Goal: Task Accomplishment & Management: Use online tool/utility

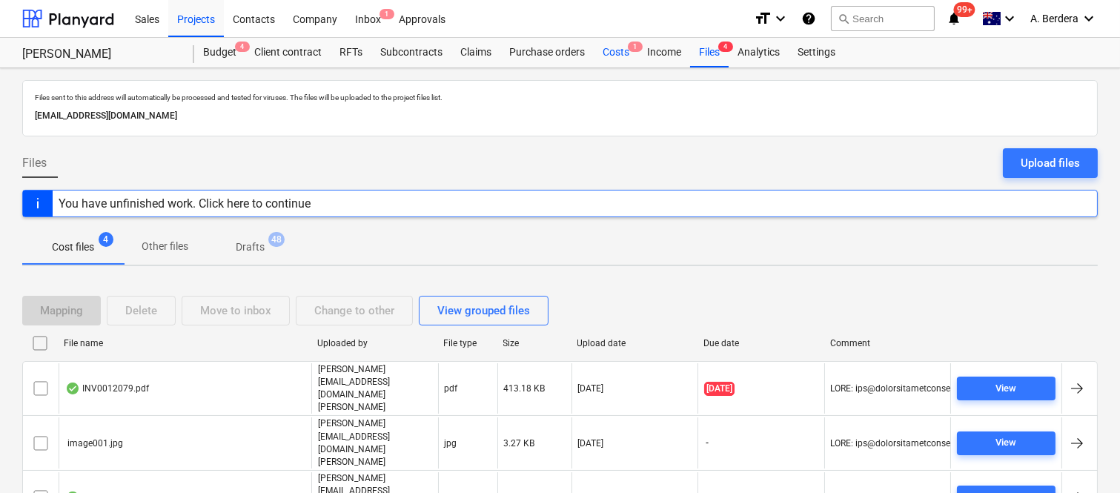
click at [619, 52] on div "Costs 1" at bounding box center [616, 53] width 44 height 30
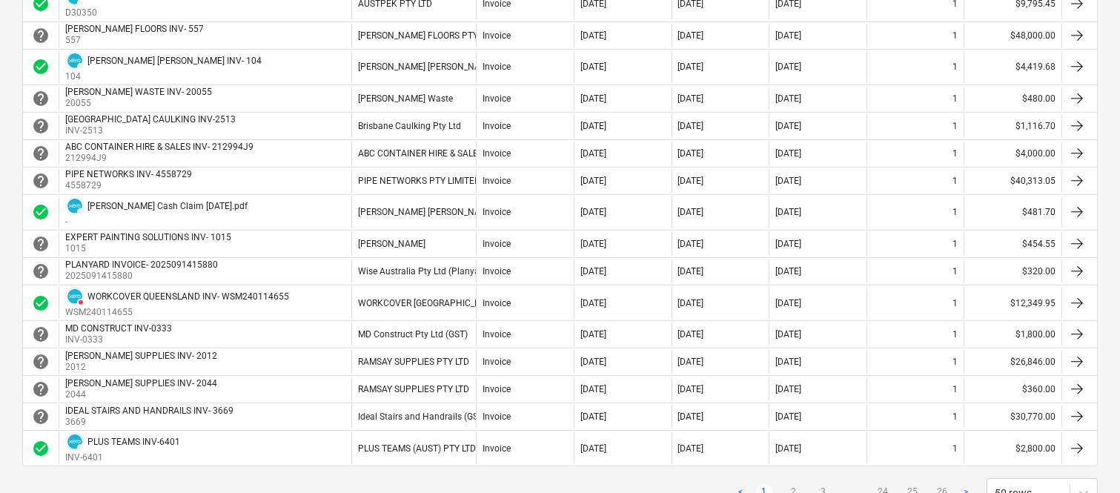
scroll to position [1285, 0]
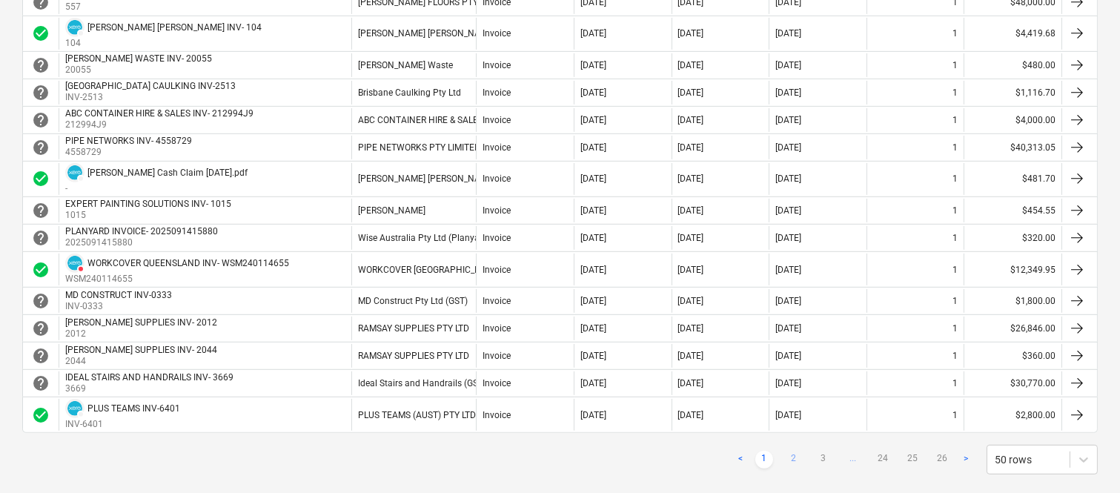
click at [790, 460] on link "2" at bounding box center [794, 460] width 18 height 18
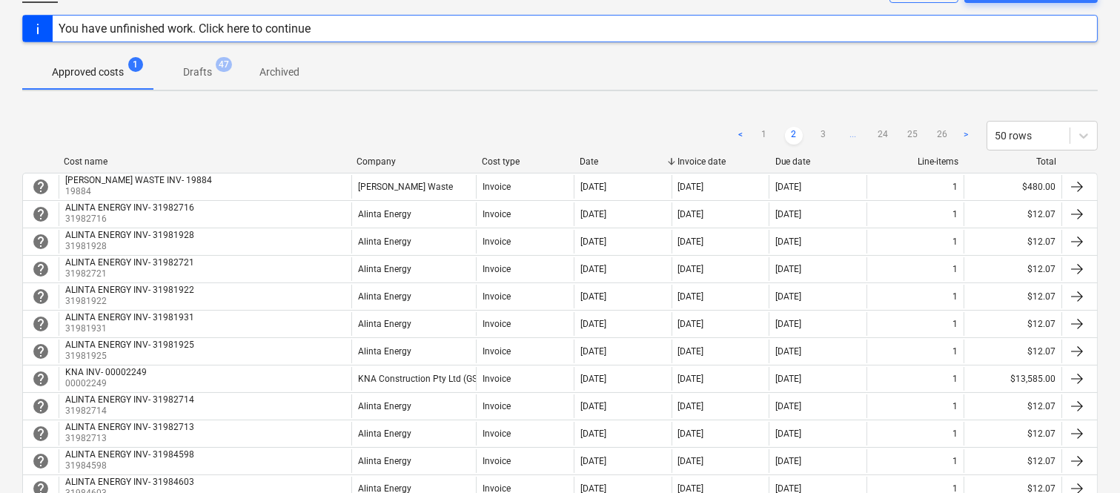
scroll to position [74, 0]
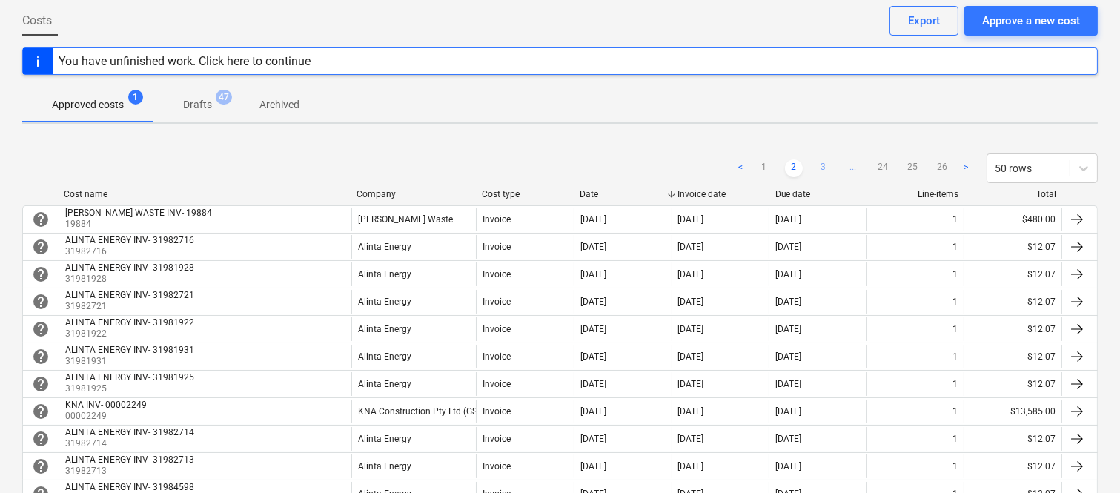
click at [821, 165] on link "3" at bounding box center [824, 168] width 18 height 18
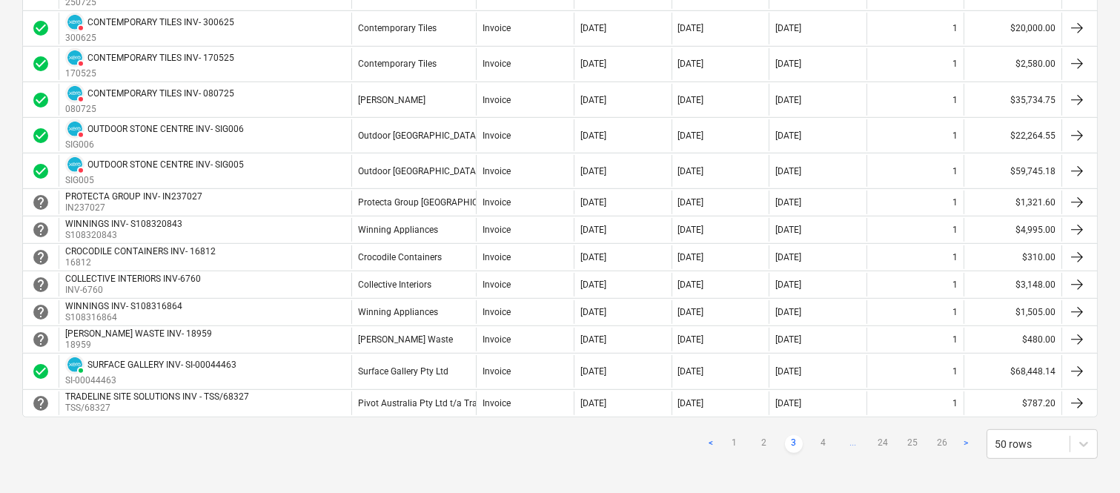
scroll to position [1436, 0]
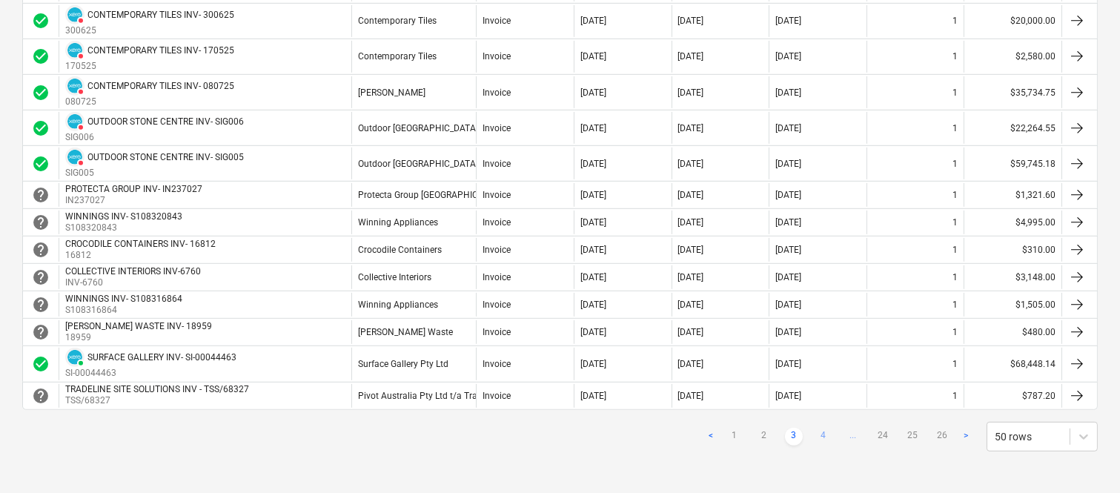
click at [825, 434] on link "4" at bounding box center [824, 437] width 18 height 18
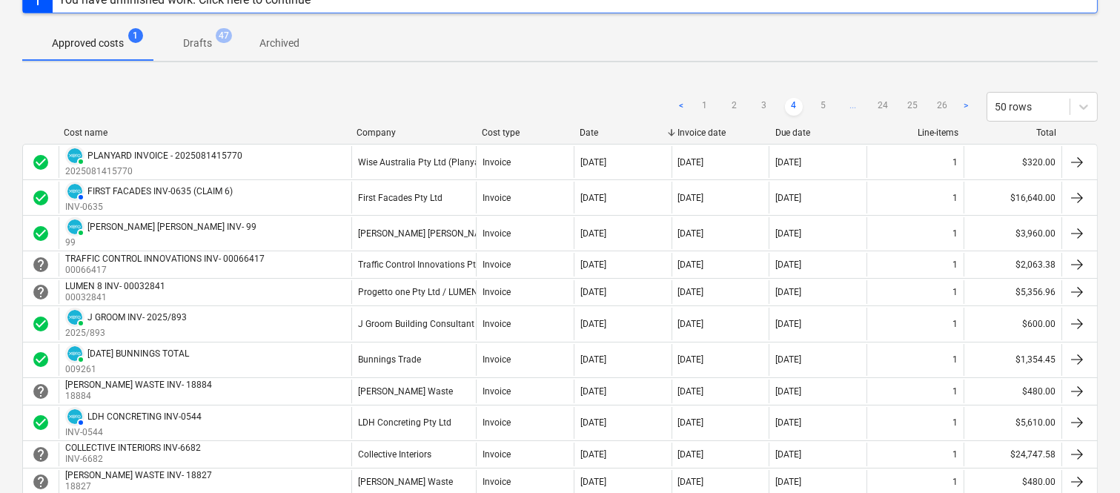
scroll to position [134, 0]
click at [826, 107] on link "5" at bounding box center [824, 108] width 18 height 18
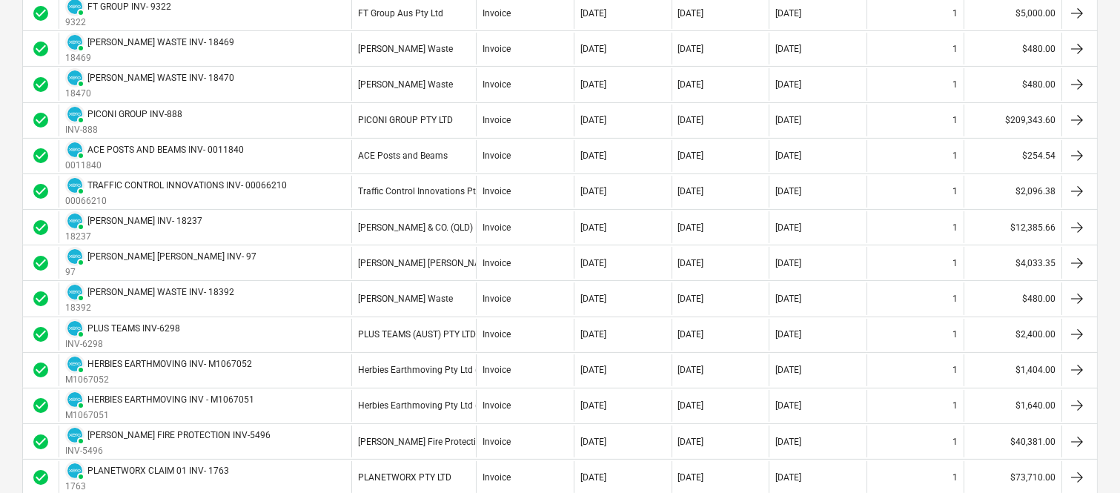
scroll to position [595, 0]
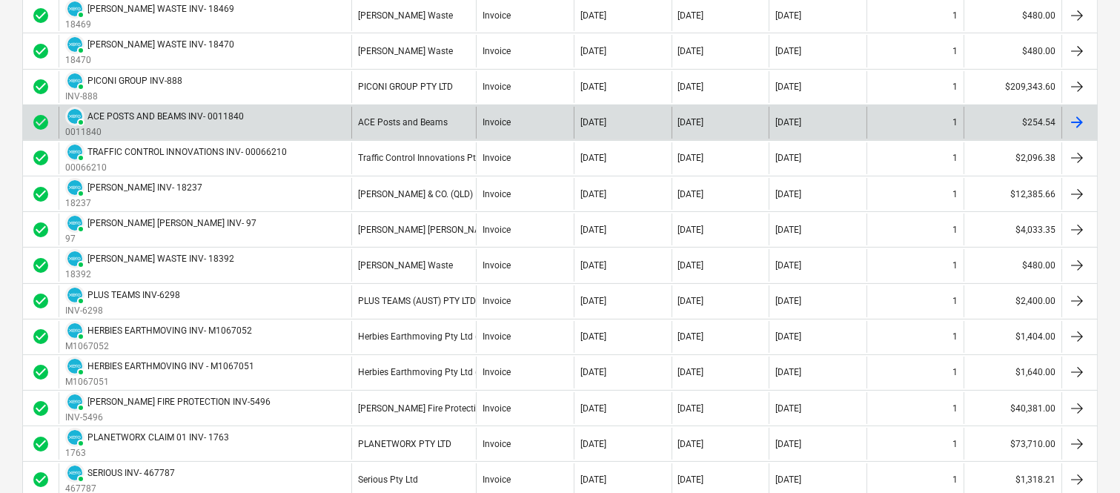
click at [447, 130] on div "ACE Posts and Beams" at bounding box center [413, 123] width 125 height 32
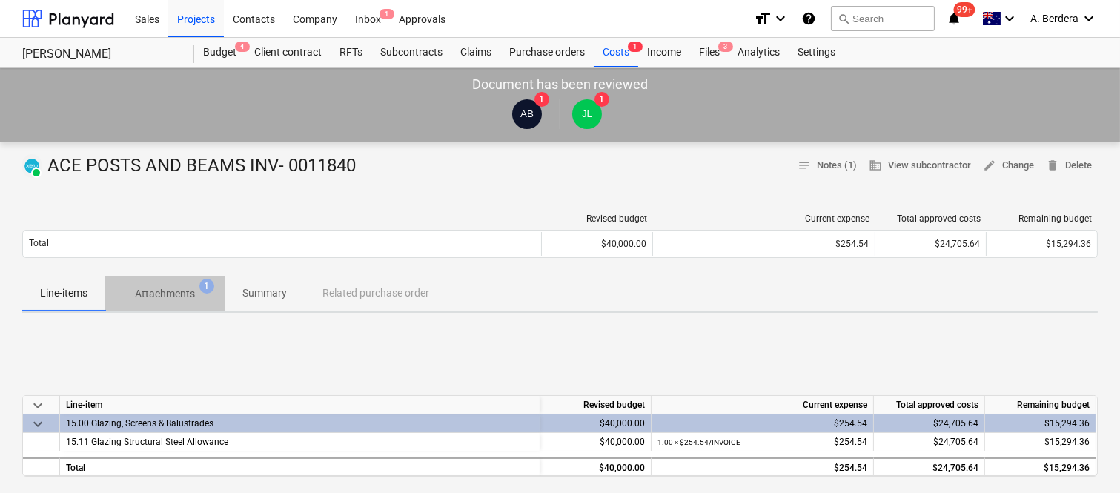
click at [183, 297] on p "Attachments" at bounding box center [165, 294] width 60 height 16
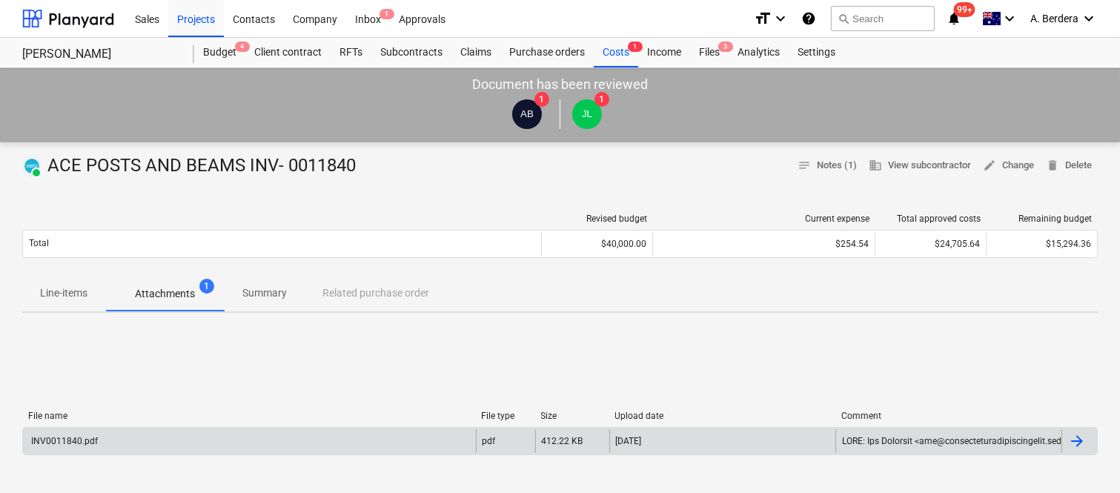
click at [439, 436] on div "INV0011840.pdf" at bounding box center [249, 441] width 453 height 24
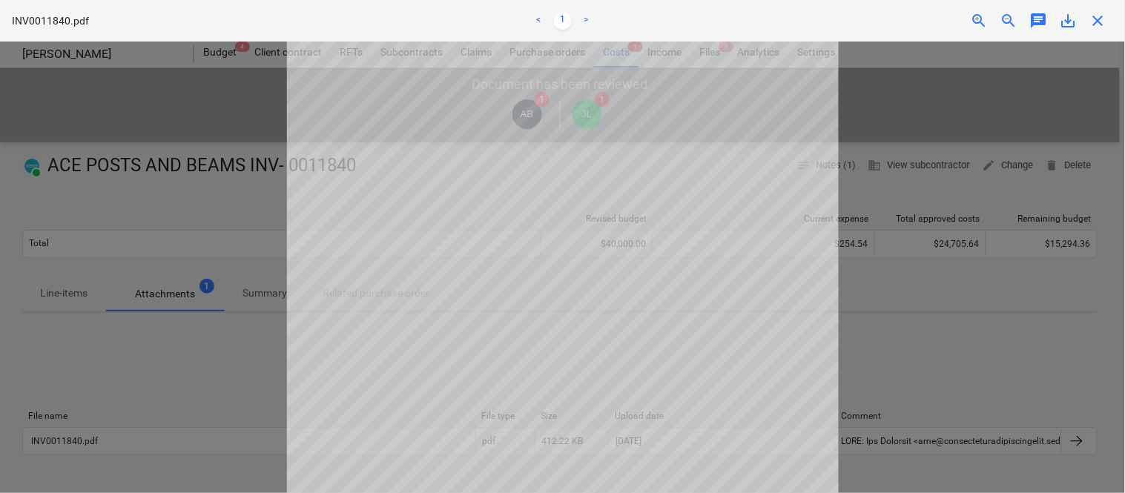
click at [1098, 19] on span "close" at bounding box center [1098, 21] width 18 height 18
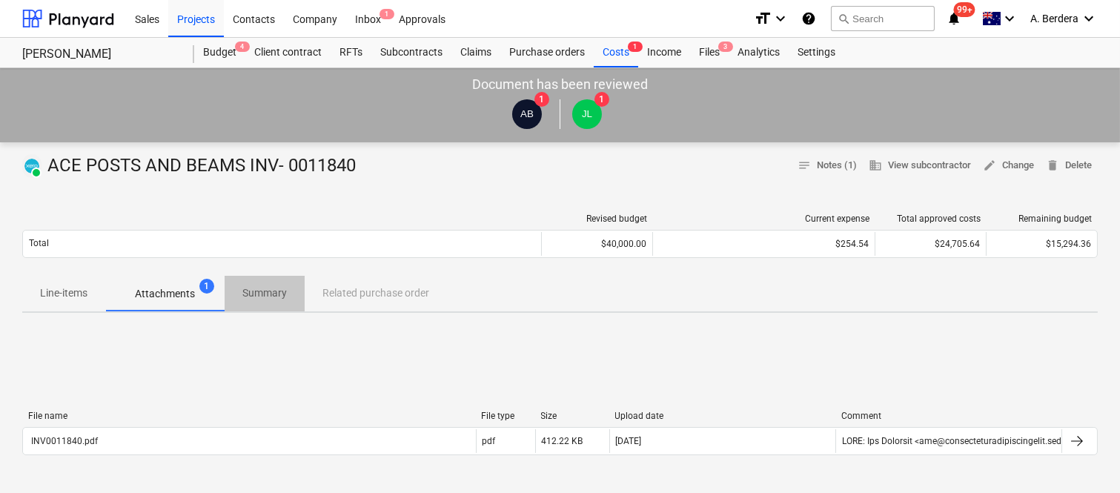
click at [268, 285] on p "Summary" at bounding box center [264, 293] width 44 height 16
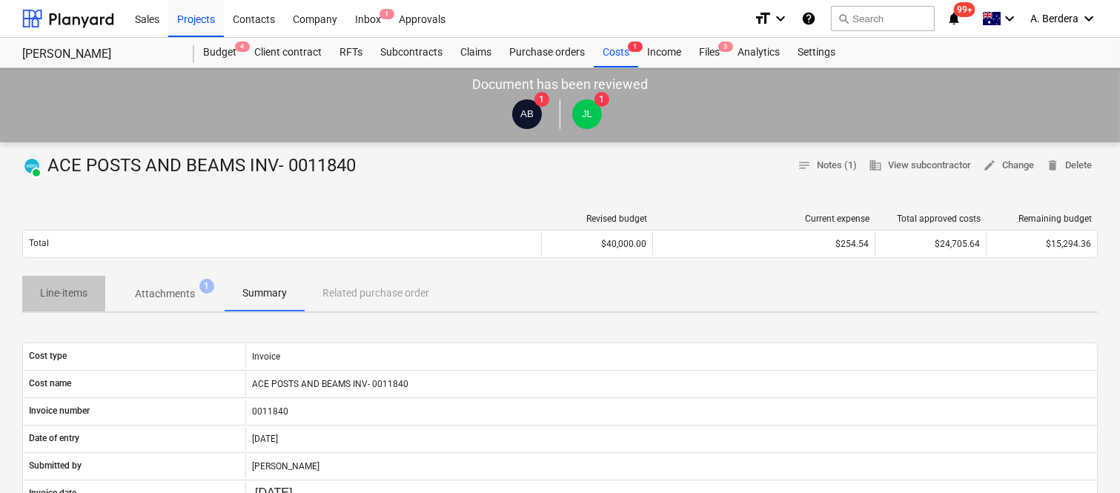
click at [56, 290] on p "Line-items" at bounding box center [63, 293] width 47 height 16
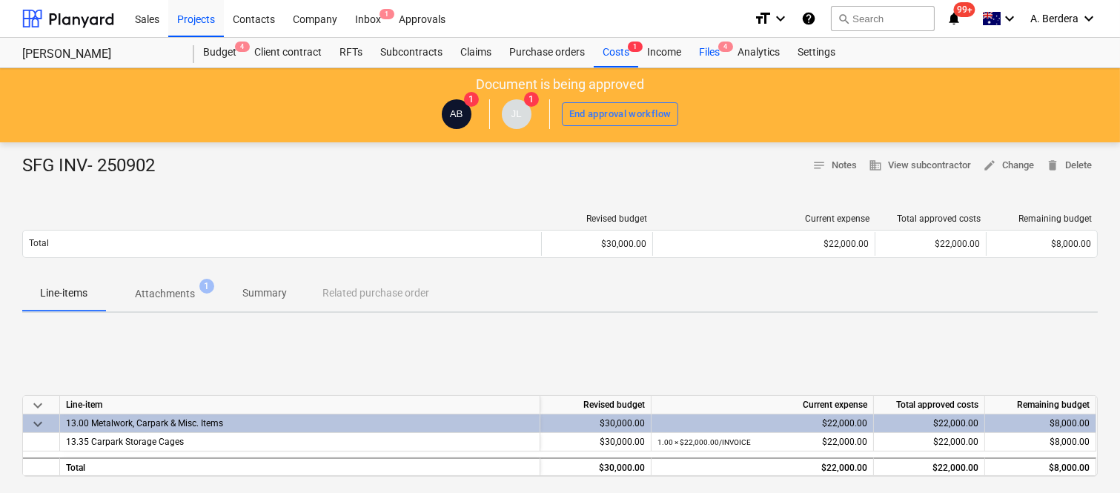
click at [715, 53] on div "Files 4" at bounding box center [709, 53] width 39 height 30
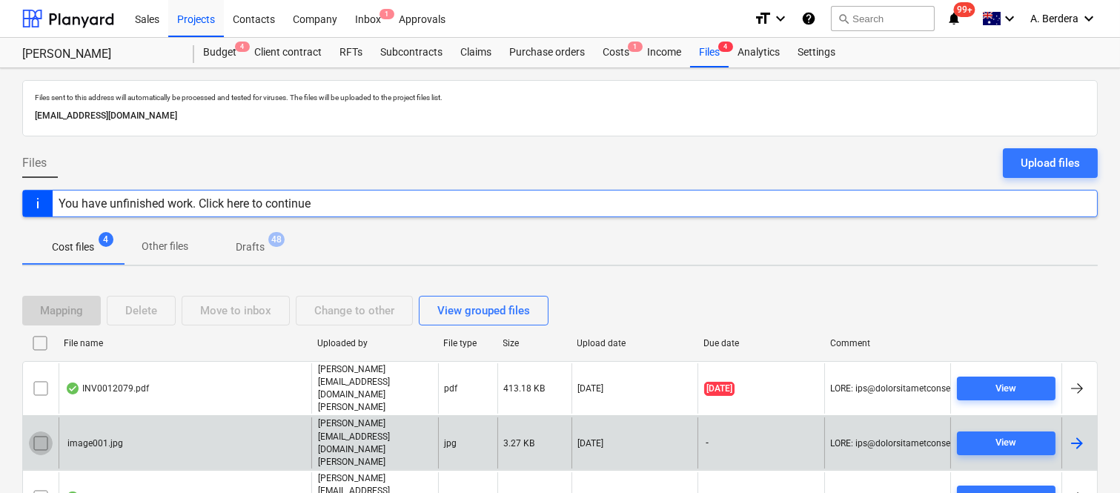
click at [42, 432] on input "checkbox" at bounding box center [41, 444] width 24 height 24
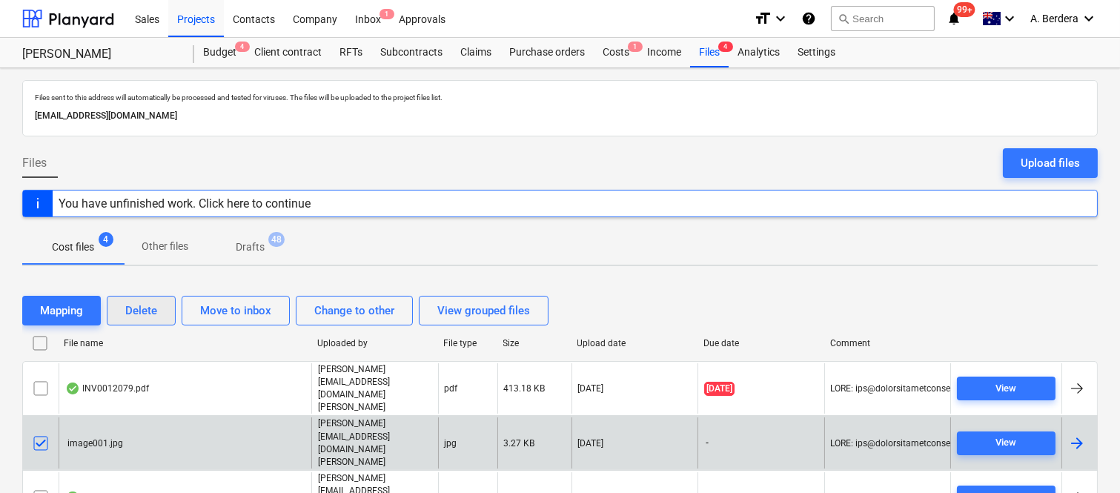
click at [136, 312] on div "Delete" at bounding box center [141, 310] width 32 height 19
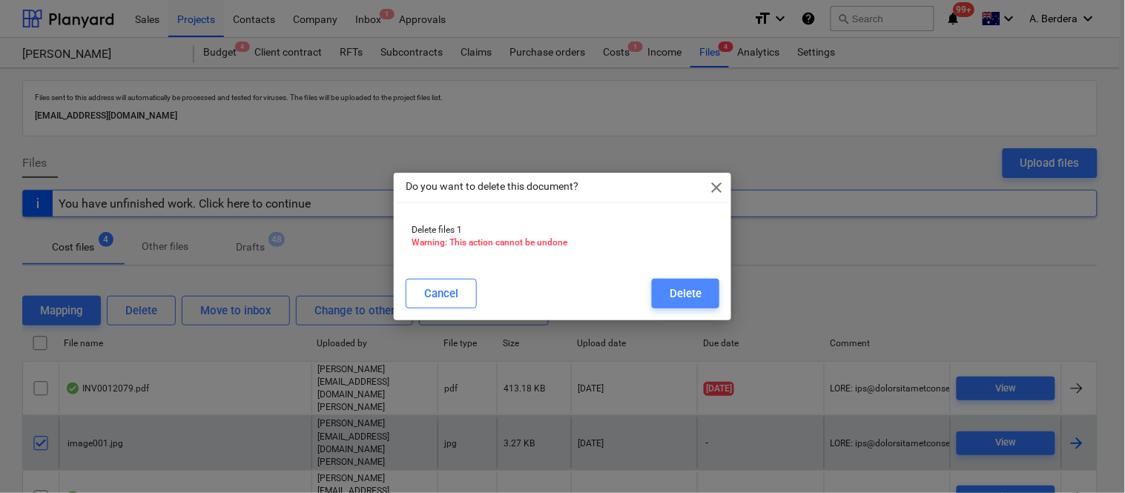
click at [687, 288] on div "Delete" at bounding box center [686, 293] width 32 height 19
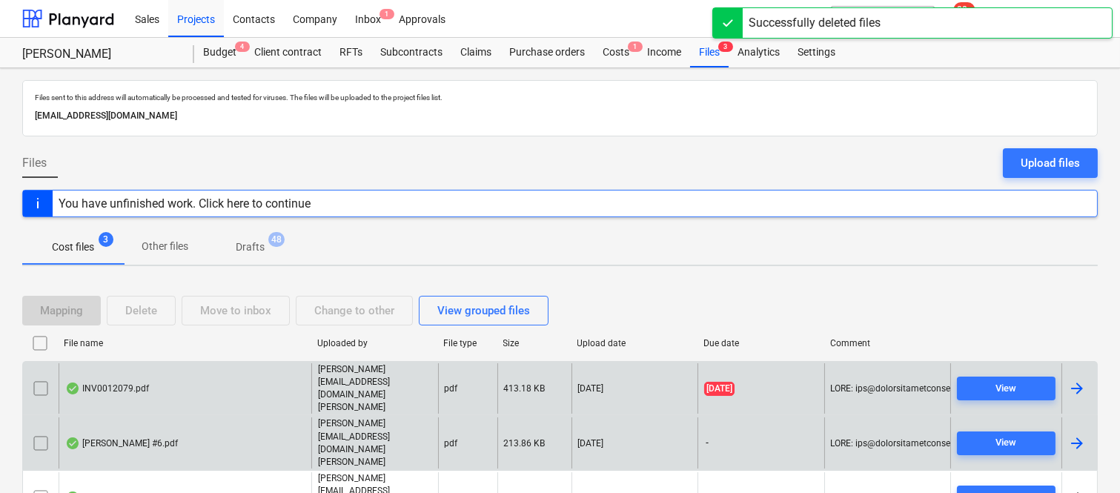
click at [182, 389] on div "INV0012079.pdf" at bounding box center [185, 388] width 253 height 51
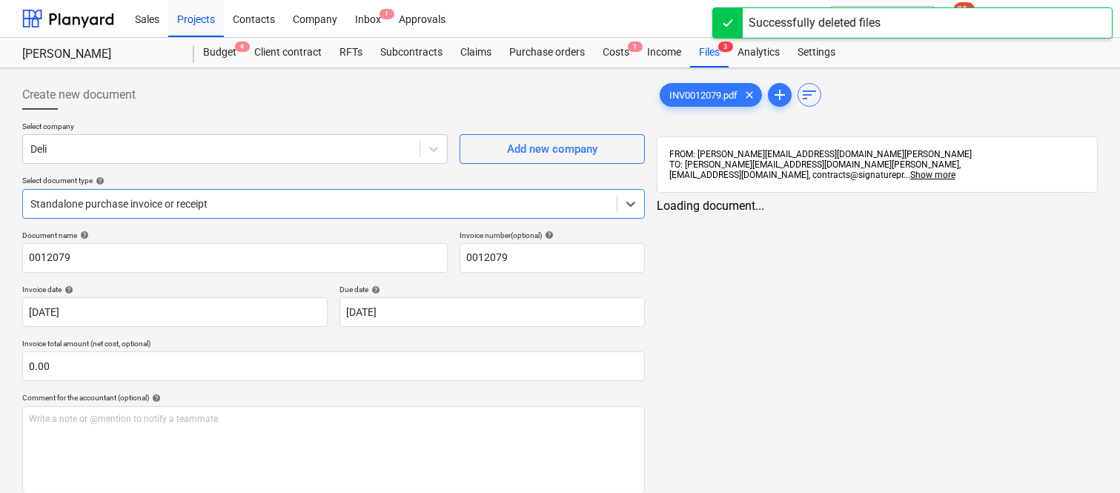
type input "0012079"
type input "[DATE]"
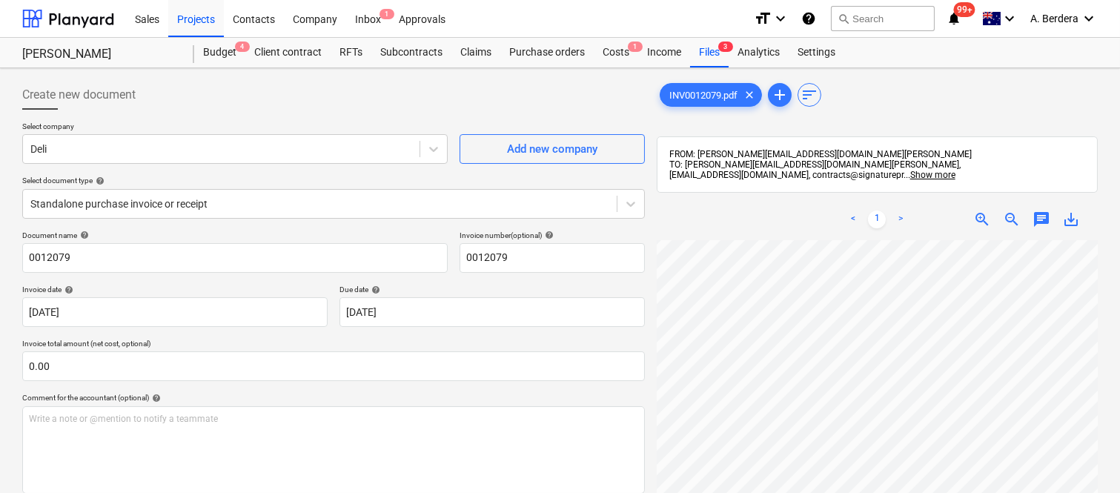
scroll to position [2, 290]
click at [294, 139] on div "Deli" at bounding box center [221, 149] width 397 height 21
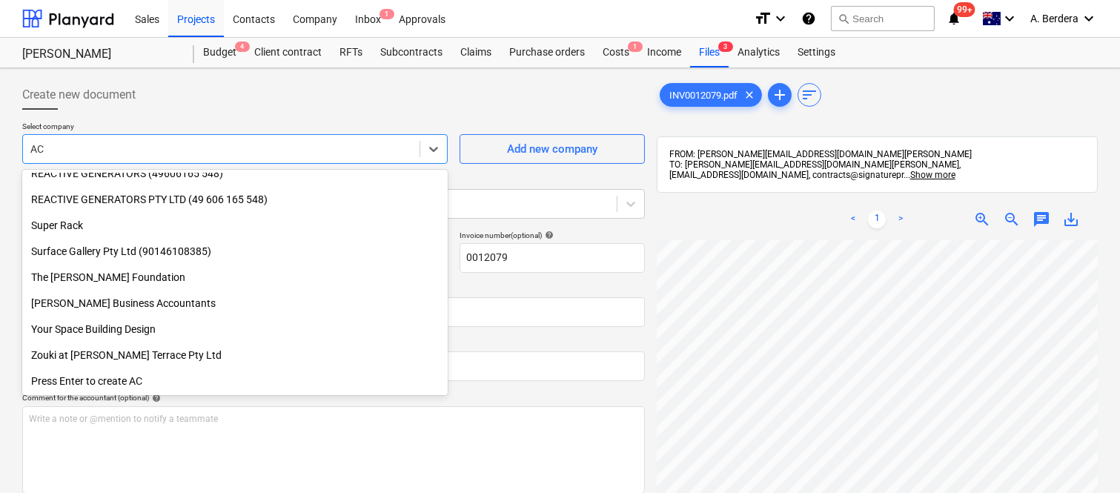
scroll to position [816, 0]
type input "ACE"
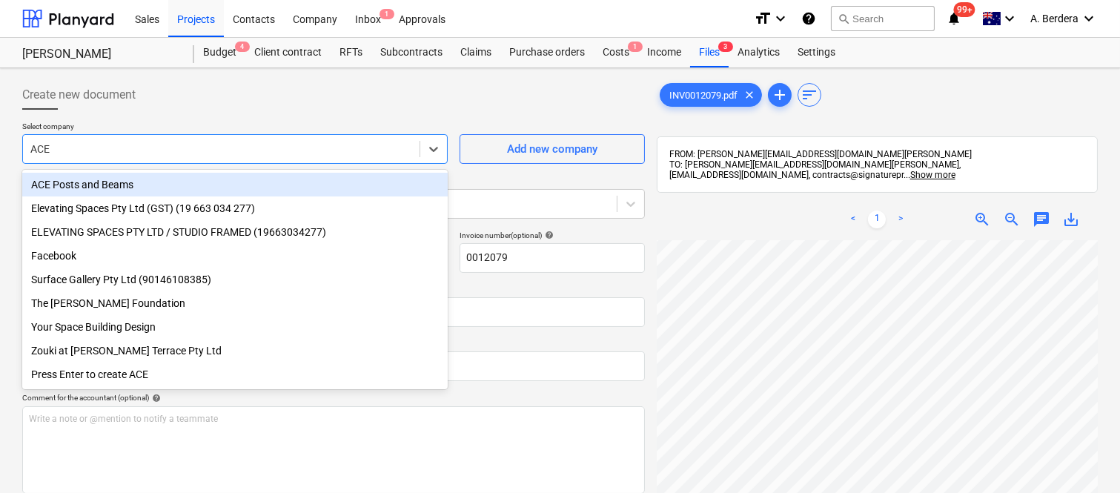
click at [254, 179] on div "ACE Posts and Beams" at bounding box center [235, 185] width 426 height 24
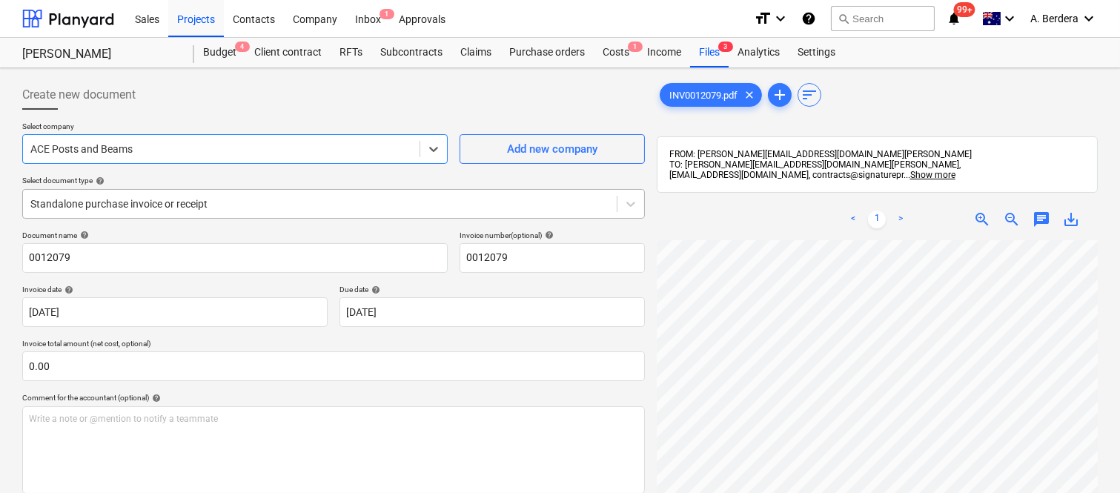
click at [261, 202] on div at bounding box center [319, 203] width 579 height 15
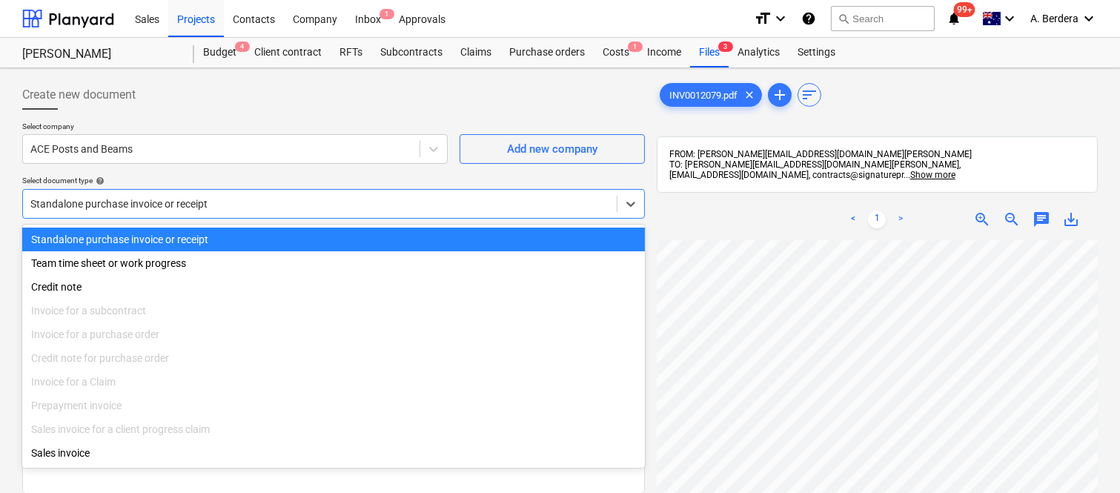
click at [280, 239] on div "Standalone purchase invoice or receipt" at bounding box center [333, 240] width 623 height 24
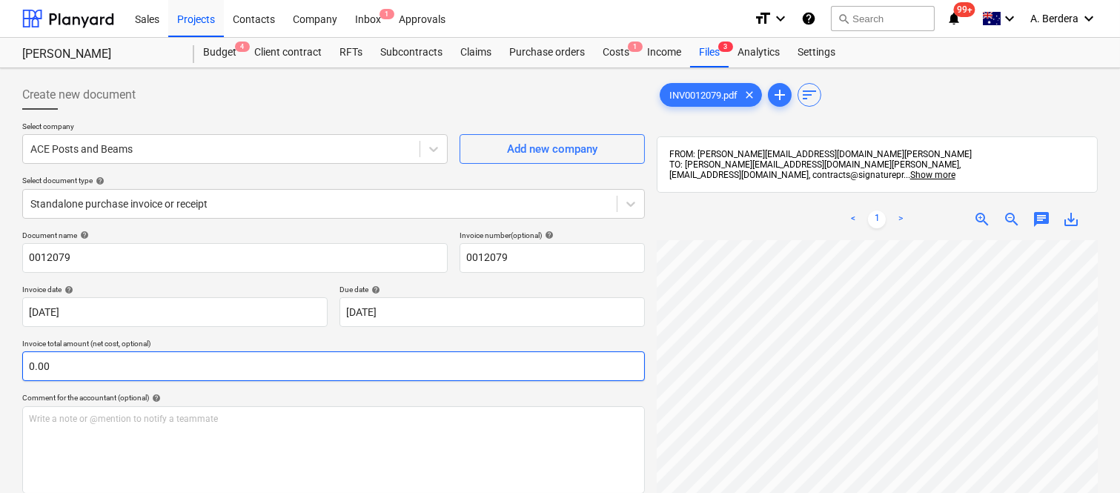
scroll to position [21, 381]
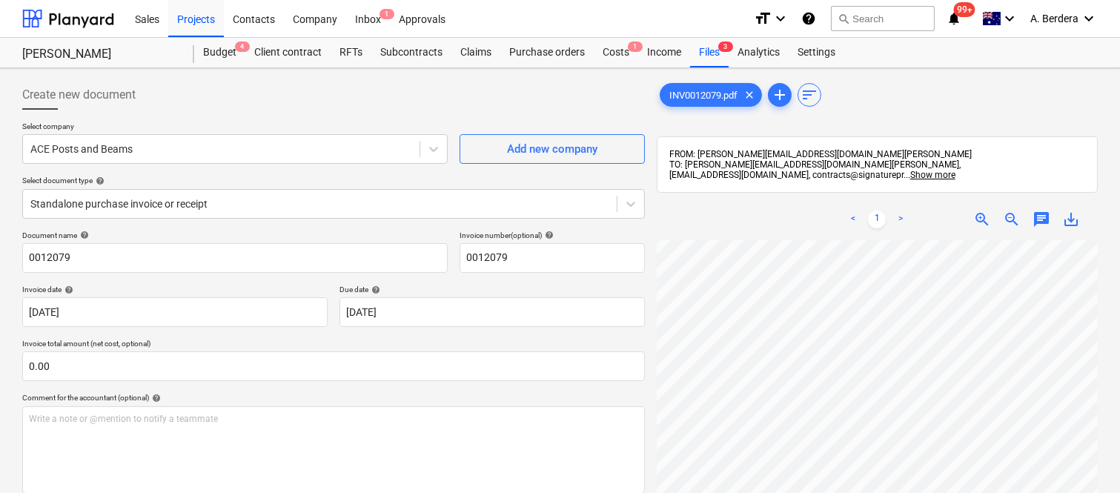
click at [1008, 216] on span "zoom_out" at bounding box center [1012, 220] width 18 height 18
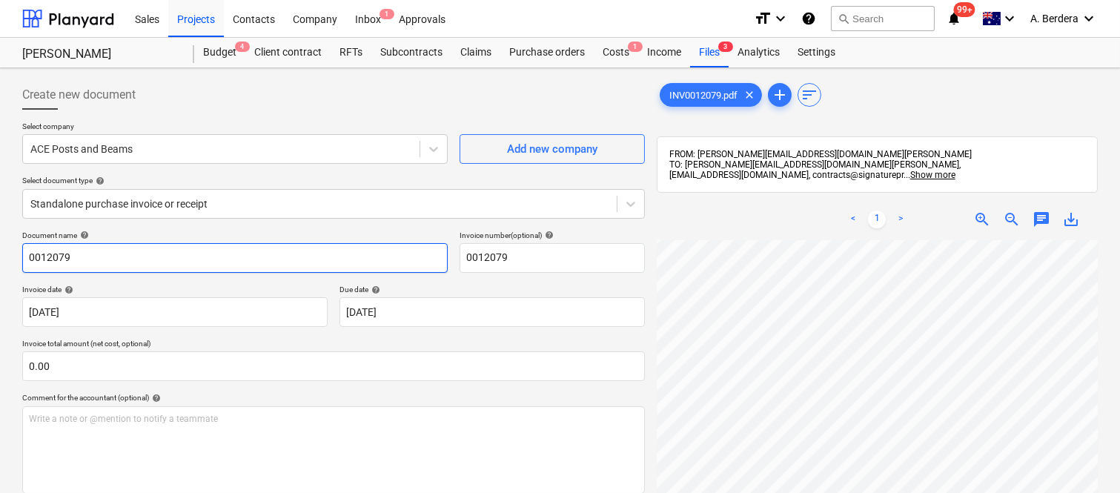
click at [27, 254] on input "0012079" at bounding box center [235, 258] width 426 height 30
click at [75, 258] on input "ACE POST AND BEAMS INV- 0012079" at bounding box center [235, 258] width 426 height 30
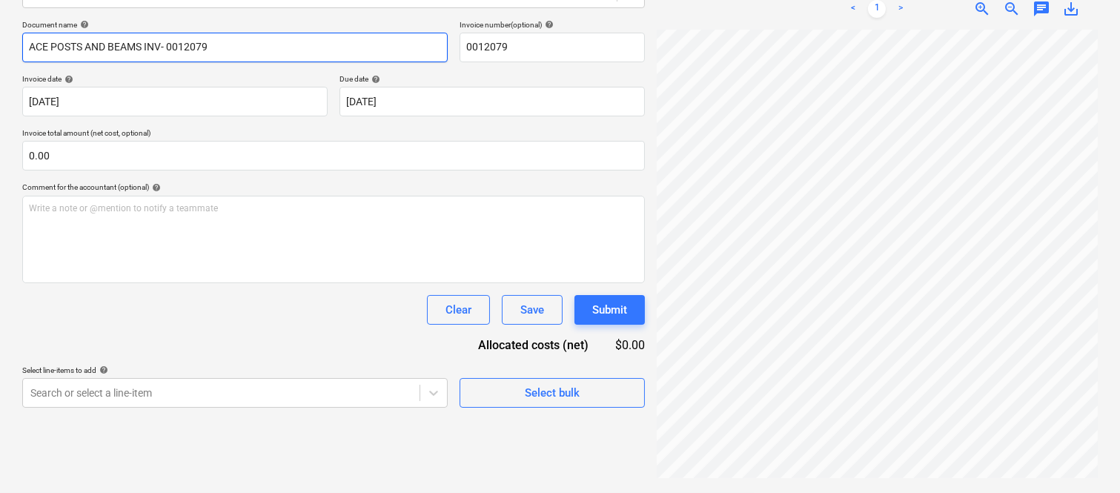
type input "ACE POSTS AND BEAMS INV- 0012079"
click at [975, 9] on span "zoom_in" at bounding box center [983, 9] width 18 height 18
click at [1120, 283] on html "Sales Projects Contacts Company Inbox 1 Approvals format_size keyboard_arrow_do…" at bounding box center [560, 35] width 1120 height 493
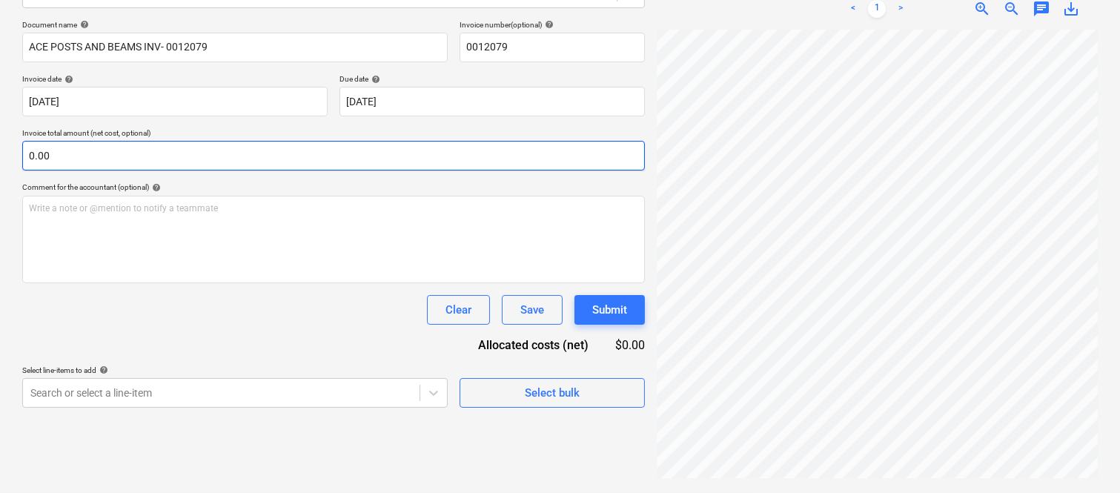
click at [206, 154] on input "0.00" at bounding box center [333, 156] width 623 height 30
paste input "336.36"
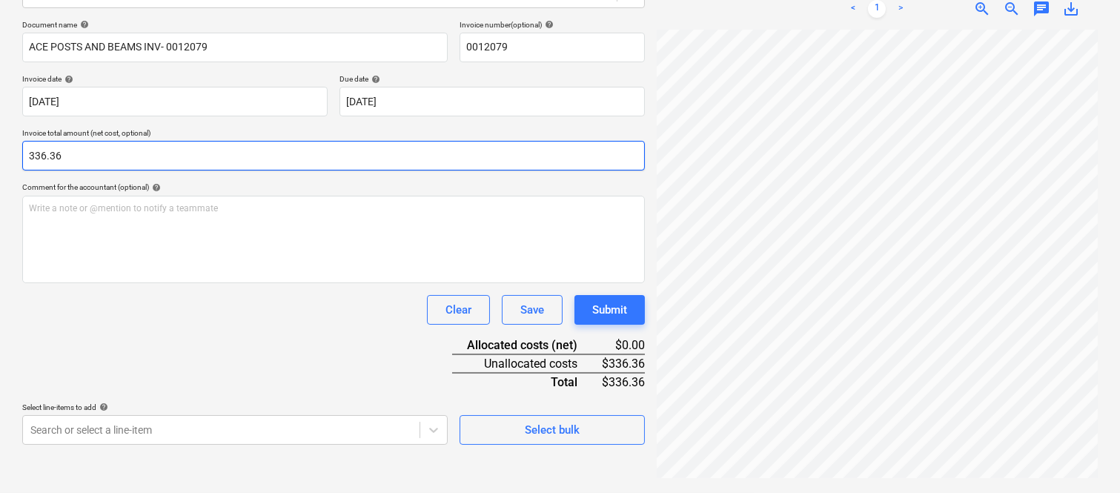
type input "336.36"
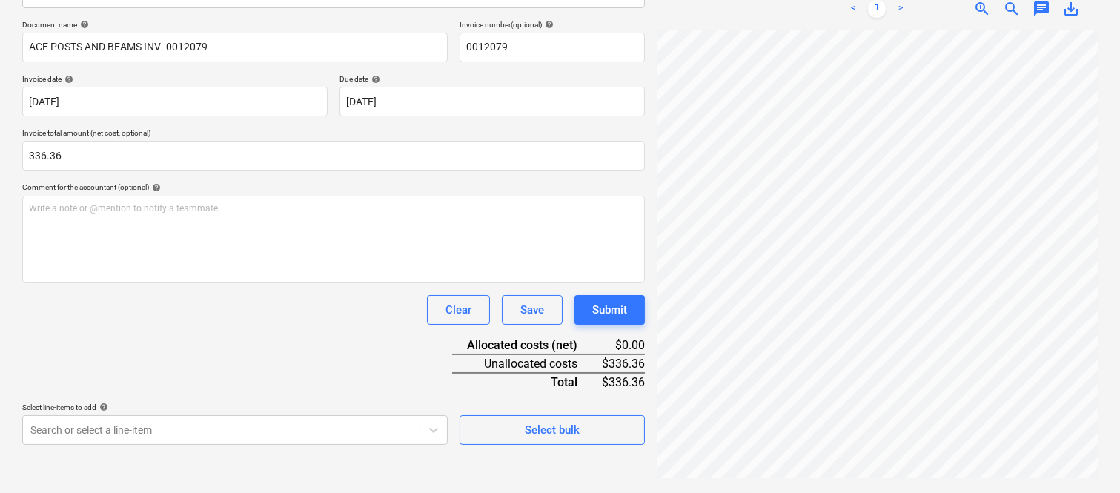
click at [172, 373] on div "Document name help ACE POSTS AND BEAMS INV- 0012079 Invoice number (optional) h…" at bounding box center [333, 232] width 623 height 425
click at [108, 283] on body "Sales Projects Contacts Company Inbox 1 Approvals format_size keyboard_arrow_do…" at bounding box center [560, 35] width 1120 height 493
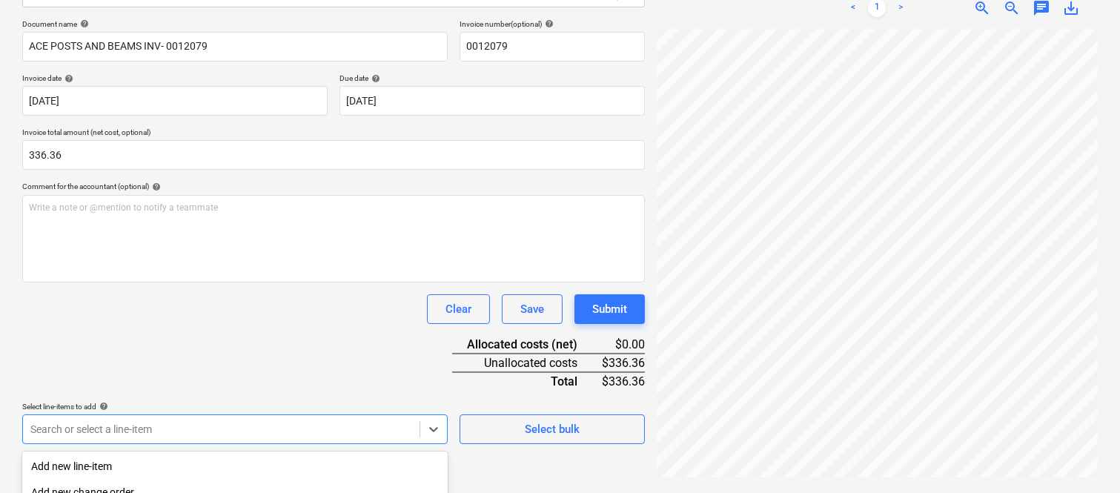
scroll to position [394, 0]
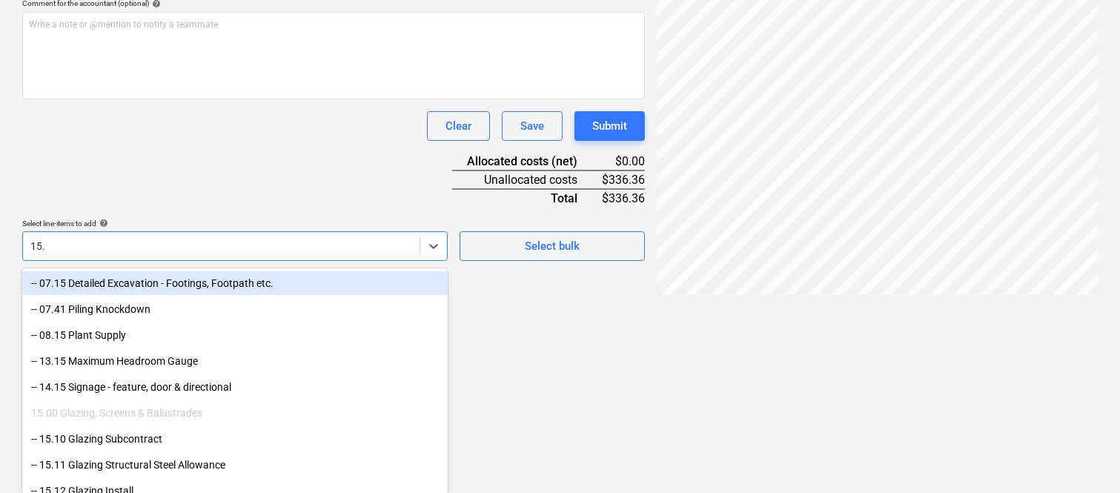
type input "15.11"
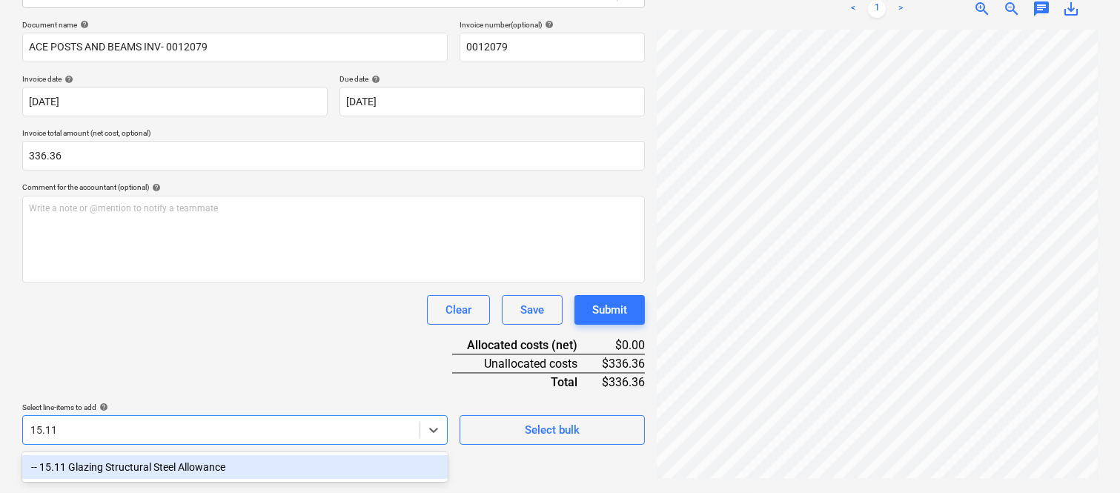
scroll to position [211, 0]
click at [128, 463] on div "-- 15.11 Glazing Structural Steel Allowance" at bounding box center [235, 467] width 426 height 24
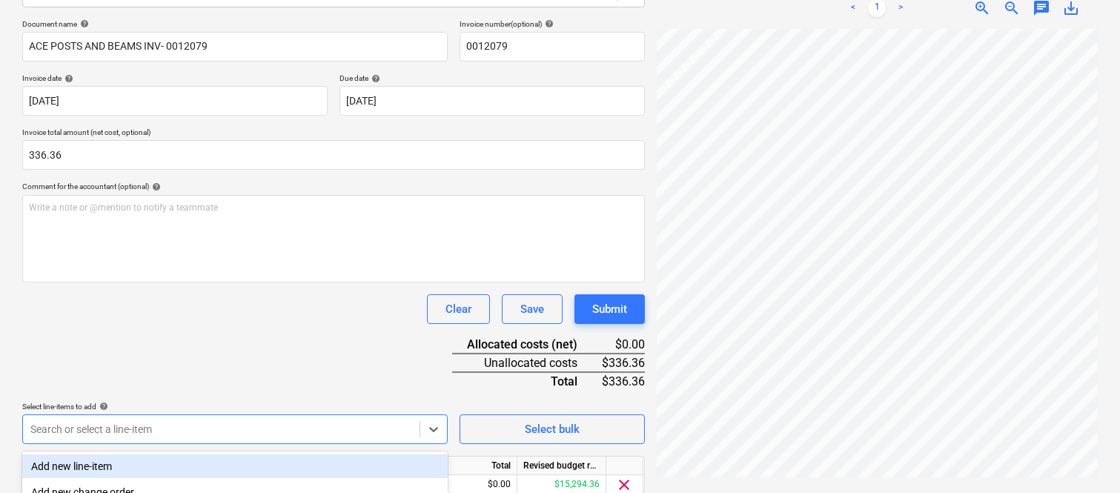
click at [134, 354] on div "Document name help ACE POSTS AND BEAMS INV- 0012079 Invoice number (optional) h…" at bounding box center [333, 280] width 623 height 523
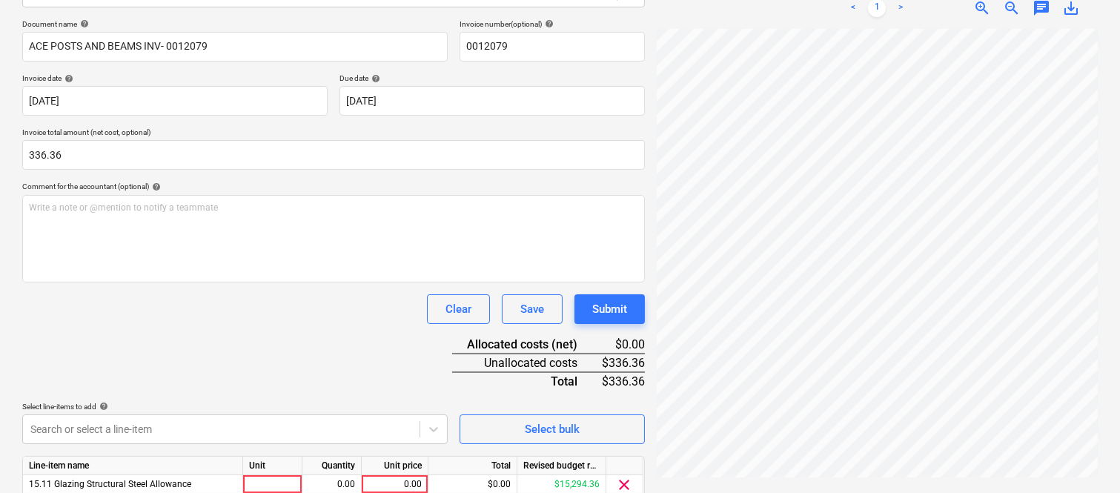
scroll to position [272, 0]
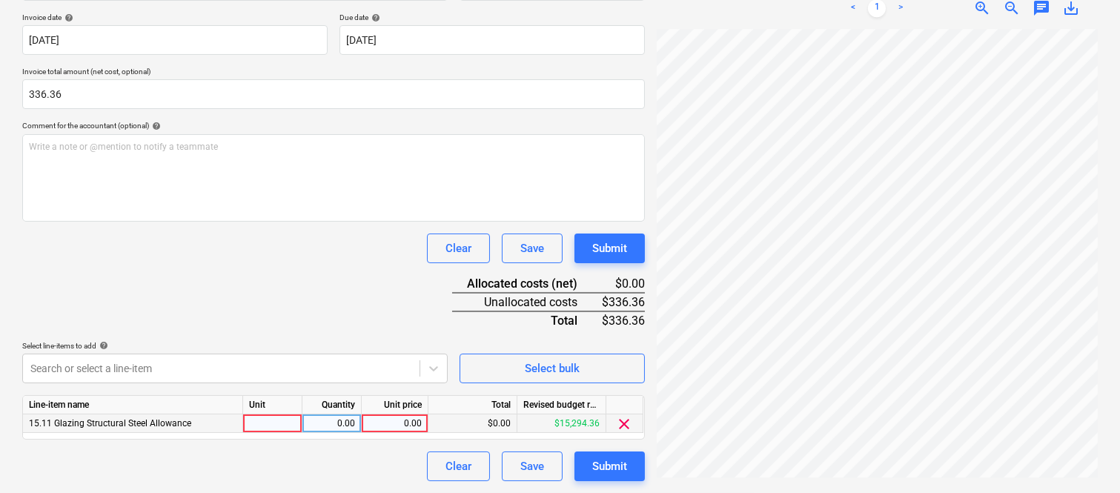
click at [275, 419] on div at bounding box center [272, 423] width 59 height 19
type input "INVOICE"
click at [328, 419] on div "0.00" at bounding box center [331, 423] width 47 height 19
type input "1"
click at [390, 418] on div "0.00" at bounding box center [395, 423] width 54 height 19
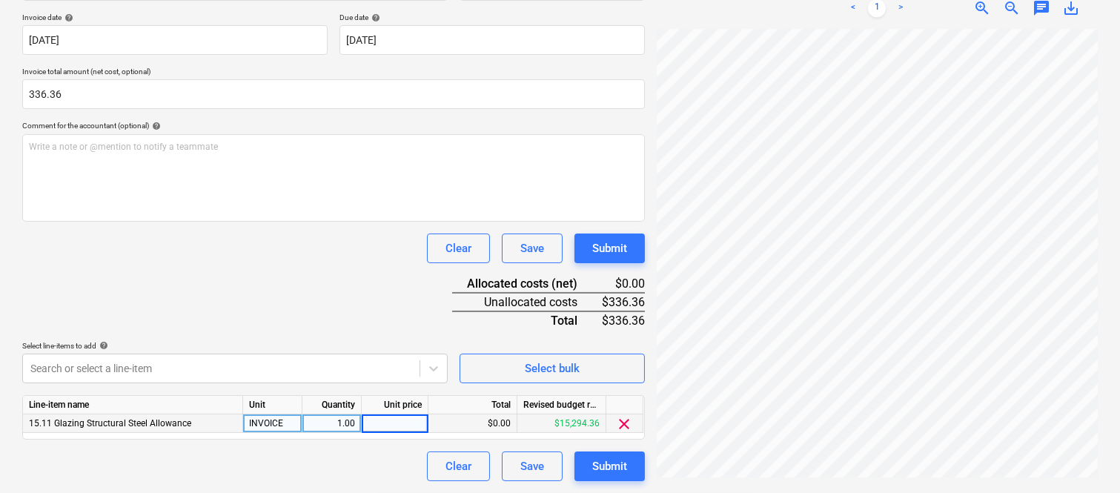
type input "336.36"
click at [309, 465] on div "Clear Save Submit" at bounding box center [333, 467] width 623 height 30
click at [271, 283] on div "Document name help ACE POSTS AND BEAMS INV- 0012079 Invoice number (optional) h…" at bounding box center [333, 219] width 623 height 523
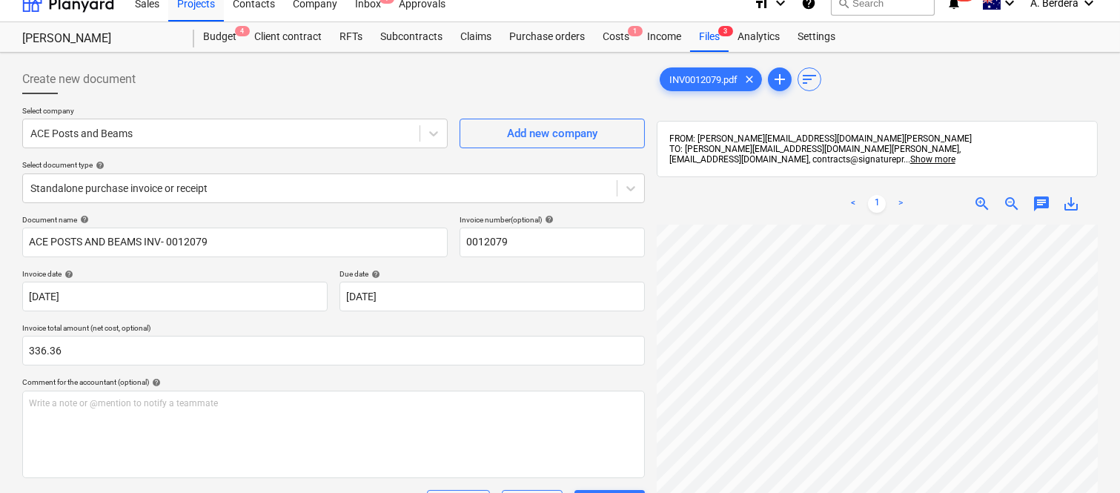
scroll to position [0, 0]
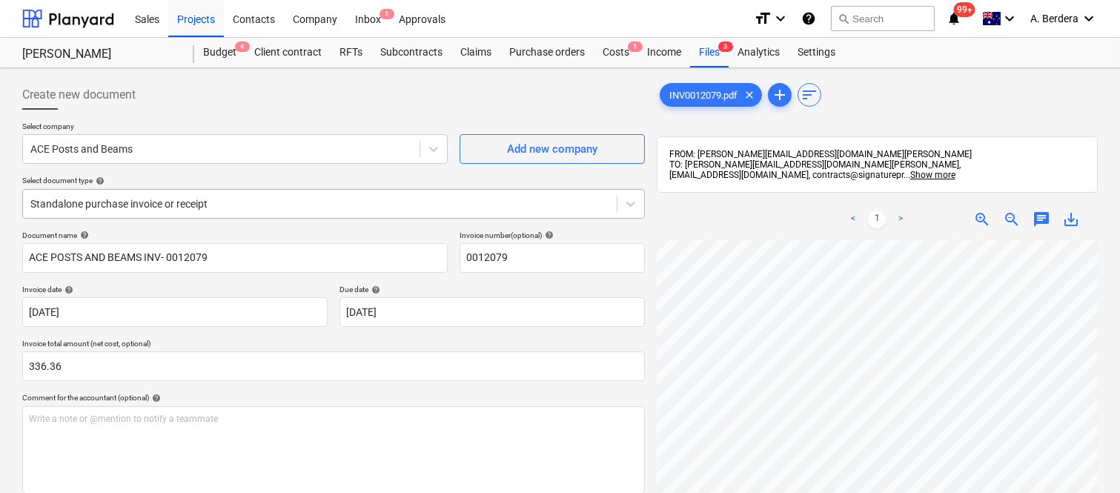
click at [264, 196] on div at bounding box center [319, 203] width 579 height 15
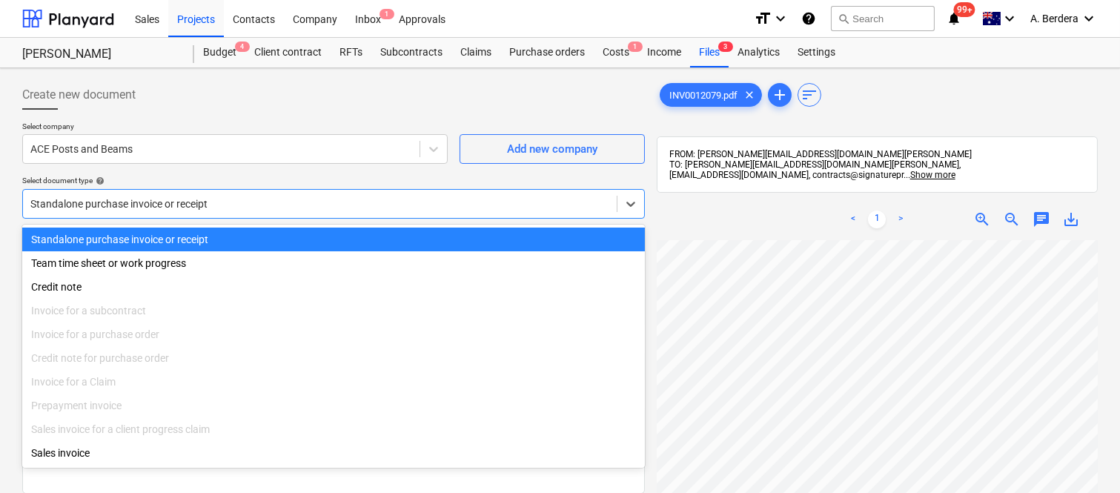
click at [286, 236] on div "Standalone purchase invoice or receipt" at bounding box center [333, 240] width 623 height 24
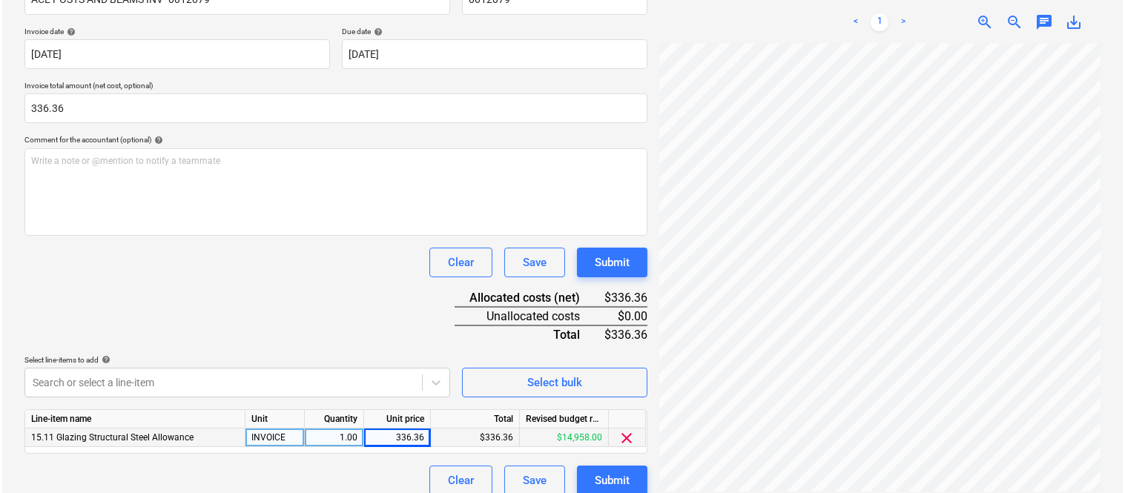
scroll to position [272, 0]
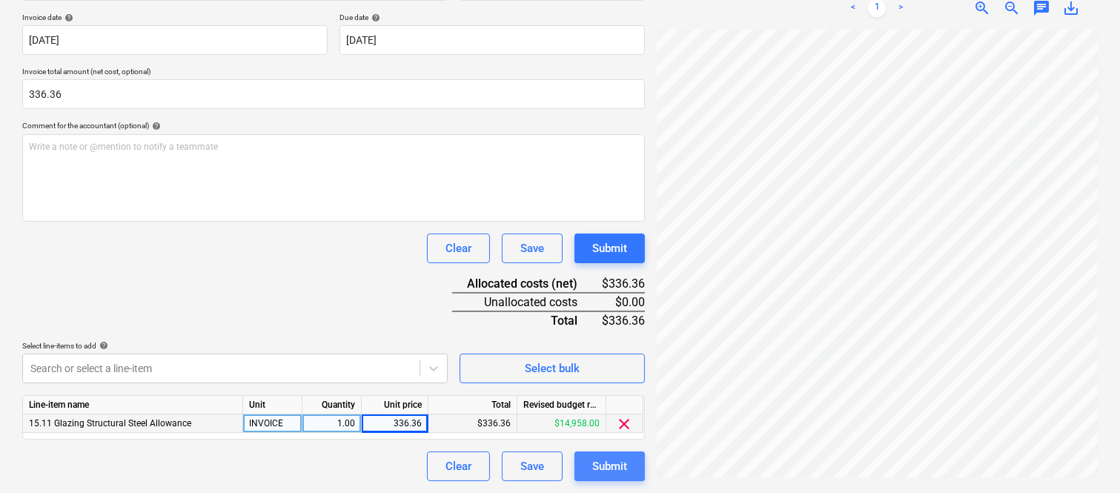
click at [626, 469] on div "Submit" at bounding box center [609, 466] width 35 height 19
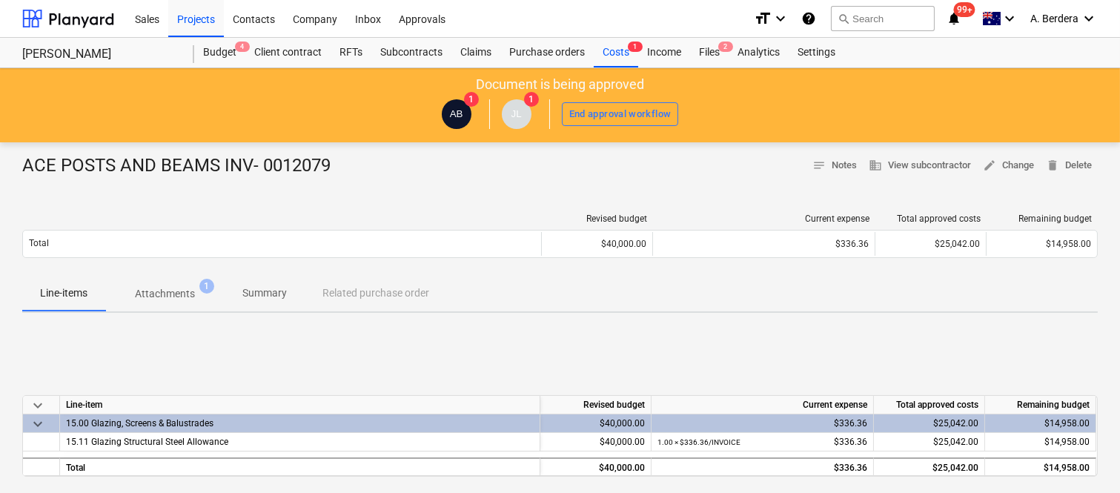
click at [255, 297] on p "Summary" at bounding box center [264, 293] width 44 height 16
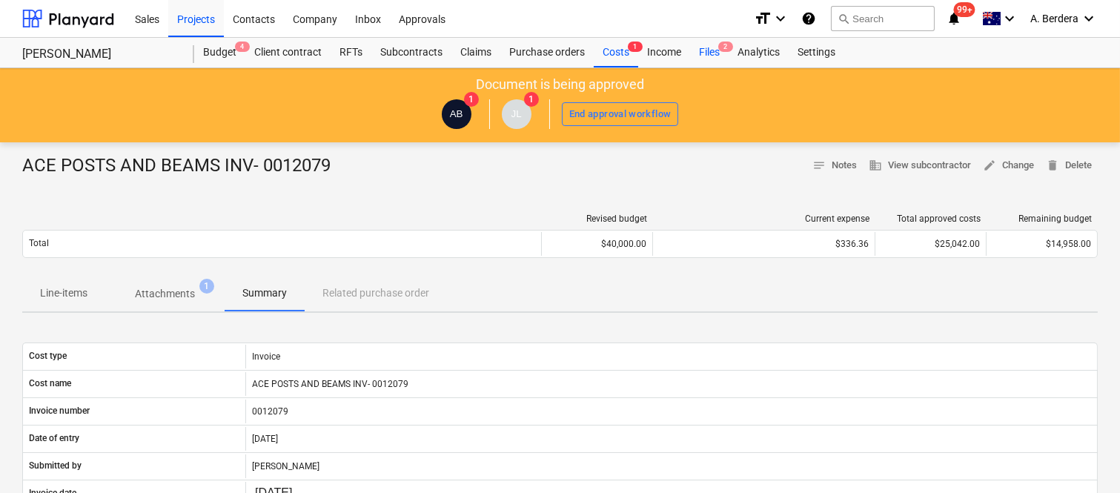
click at [719, 53] on div "Files 2" at bounding box center [709, 53] width 39 height 30
